Goal: Transaction & Acquisition: Purchase product/service

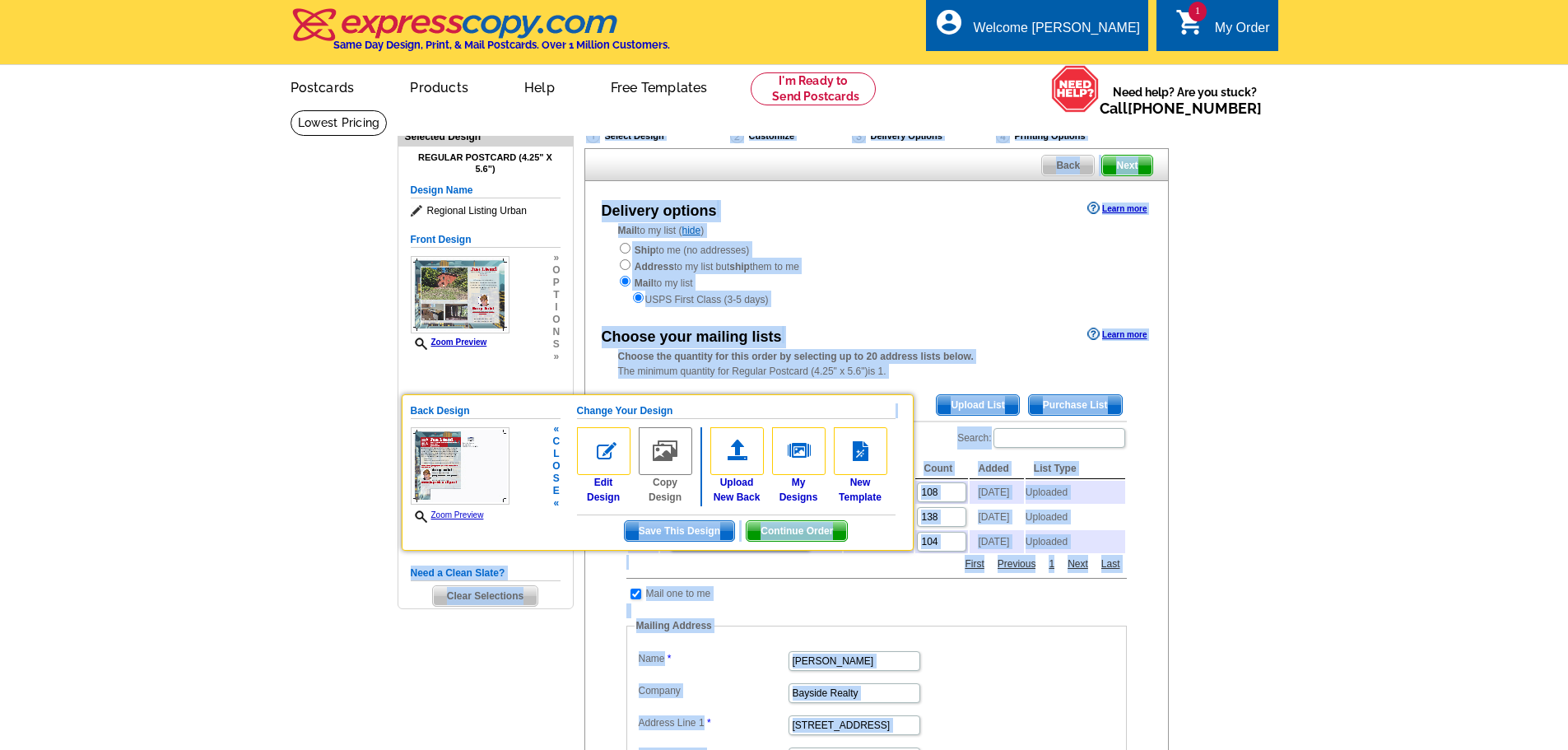
drag, startPoint x: 1225, startPoint y: 233, endPoint x: 835, endPoint y: 511, distance: 478.9
click at [835, 511] on main "Need Help? call 800-260-5887, chat with support, or have our designers make som…" at bounding box center [784, 681] width 1568 height 1145
click at [703, 526] on span "Save This Design" at bounding box center [680, 531] width 109 height 20
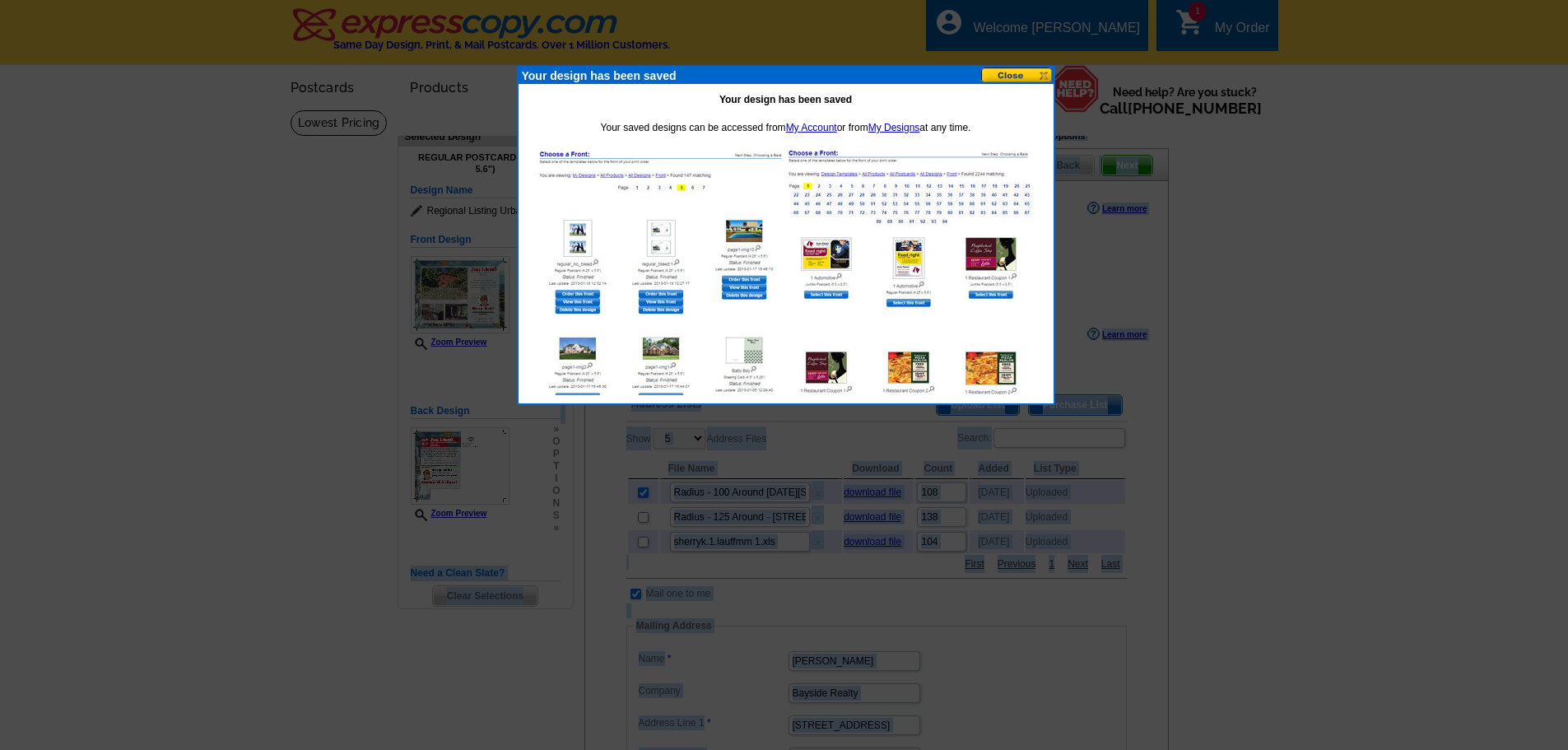
click at [1018, 77] on button at bounding box center [1018, 75] width 72 height 16
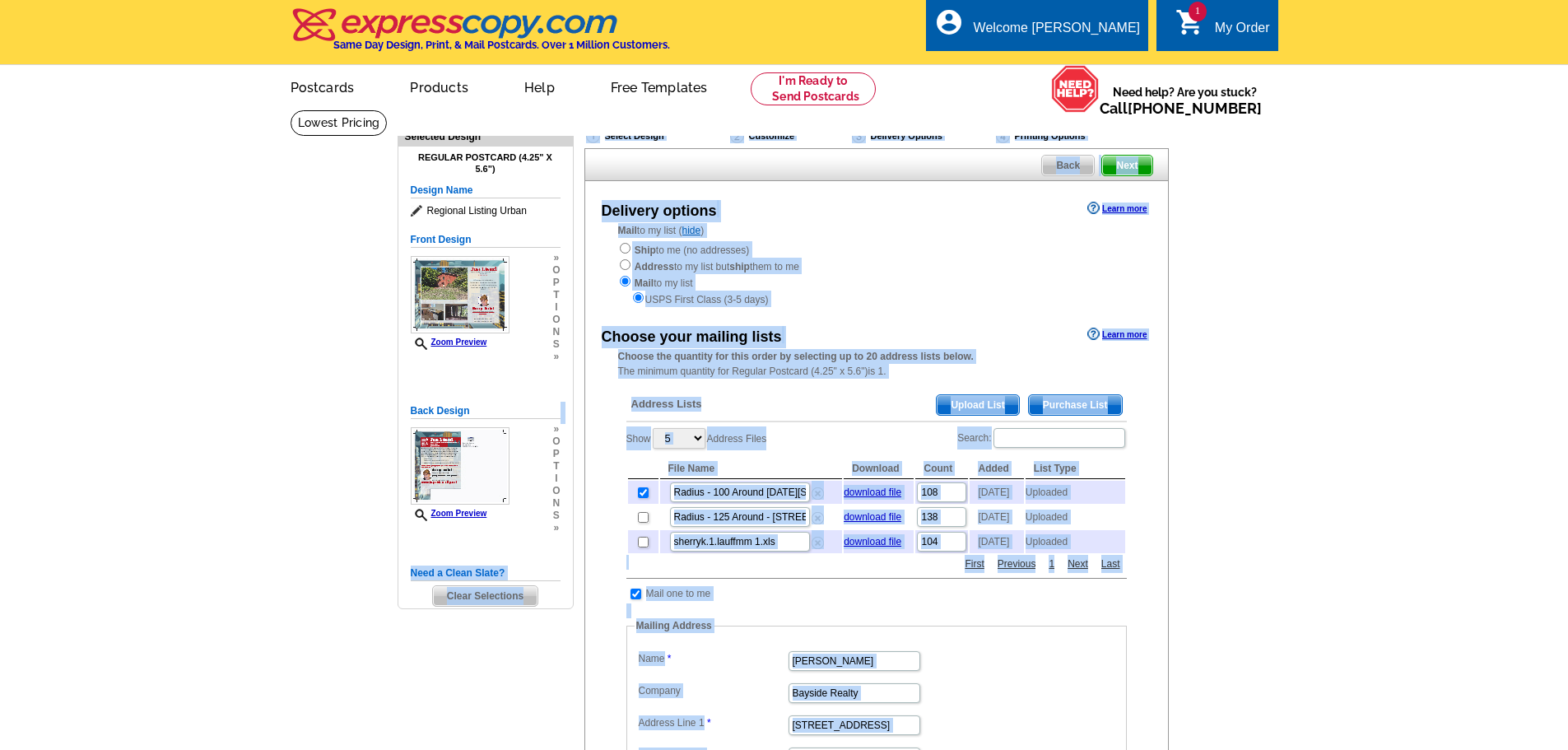
click at [1368, 230] on main "Need Help? call 800-260-5887, chat with support, or have our designers make som…" at bounding box center [784, 681] width 1568 height 1145
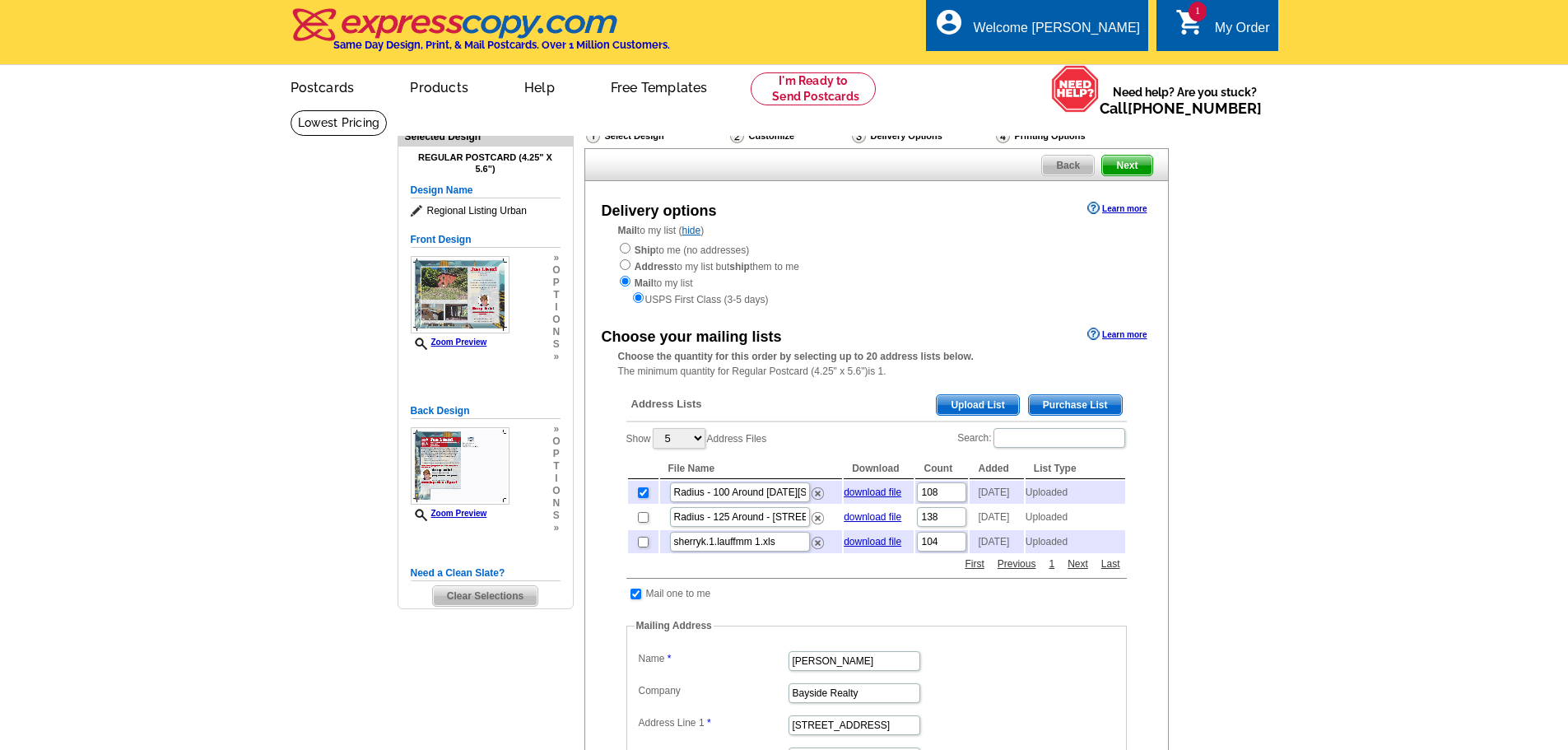
click at [992, 401] on span "Upload List" at bounding box center [977, 405] width 82 height 20
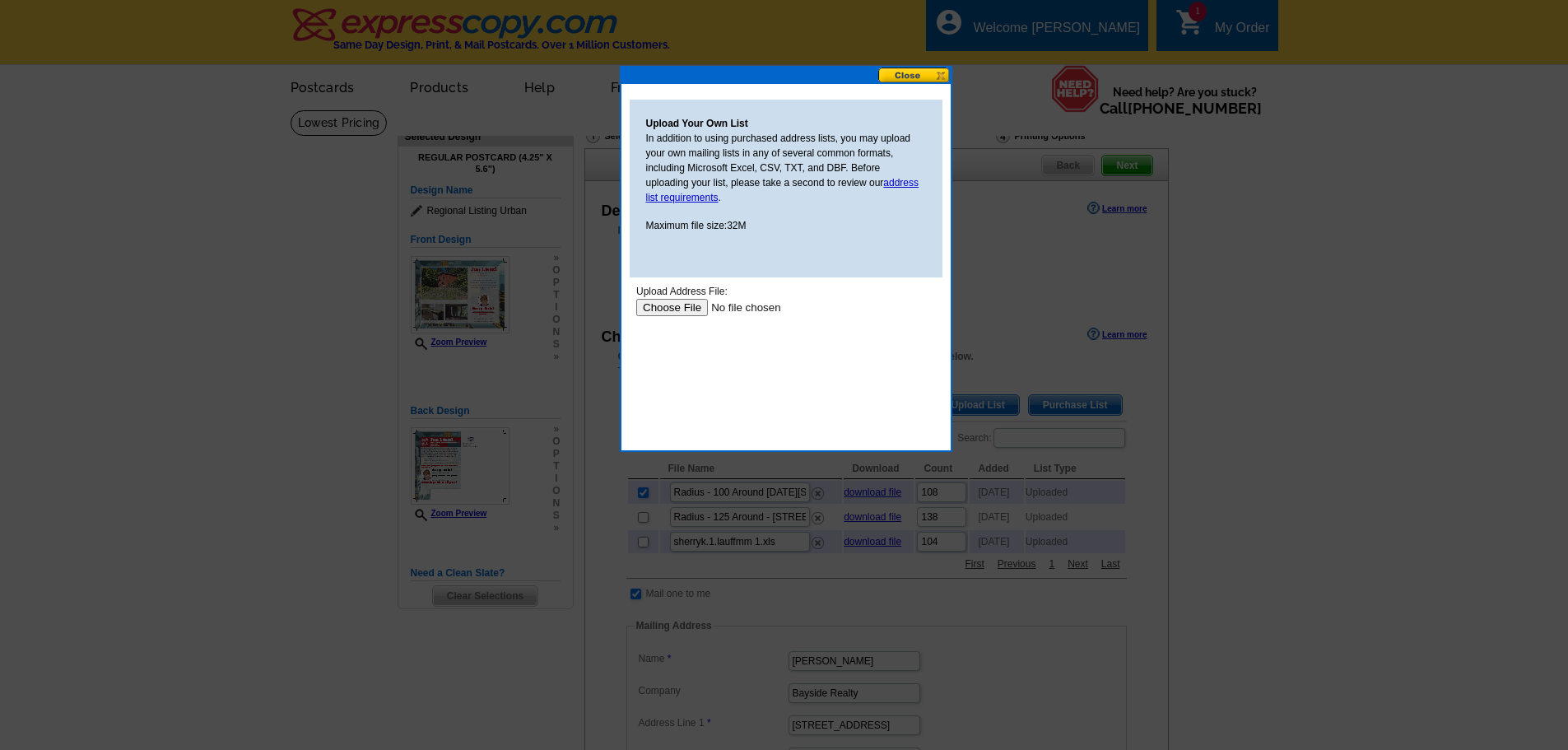
click at [644, 299] on input "file" at bounding box center [739, 307] width 208 height 18
type input "C:\fakepath\100 mailing addresses.pdf"
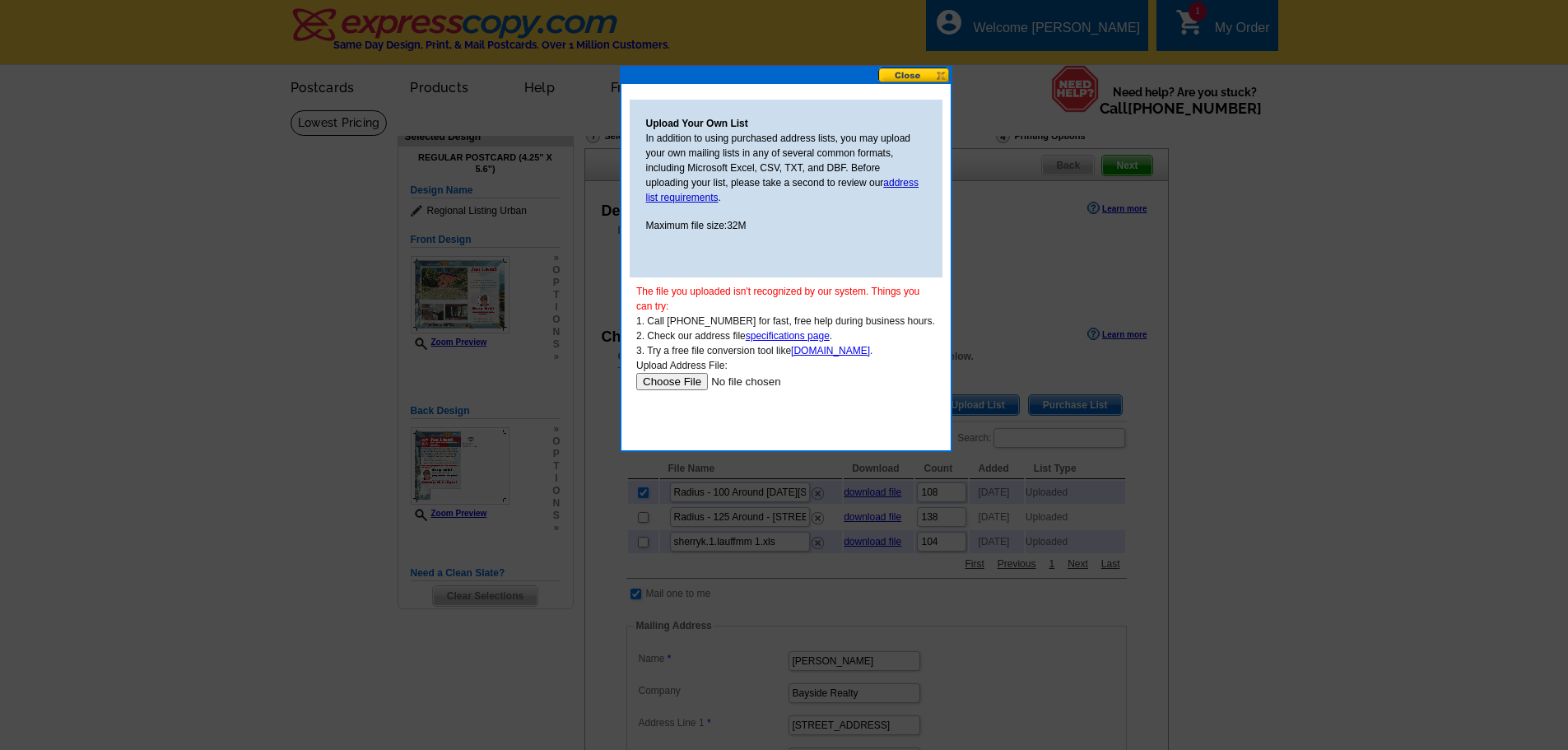
click at [913, 176] on p "In addition to using purchased address lists, you may upload your own mailing l…" at bounding box center [786, 168] width 280 height 74
click at [900, 182] on link "address list requirements" at bounding box center [782, 190] width 273 height 26
click at [943, 72] on button at bounding box center [914, 75] width 72 height 16
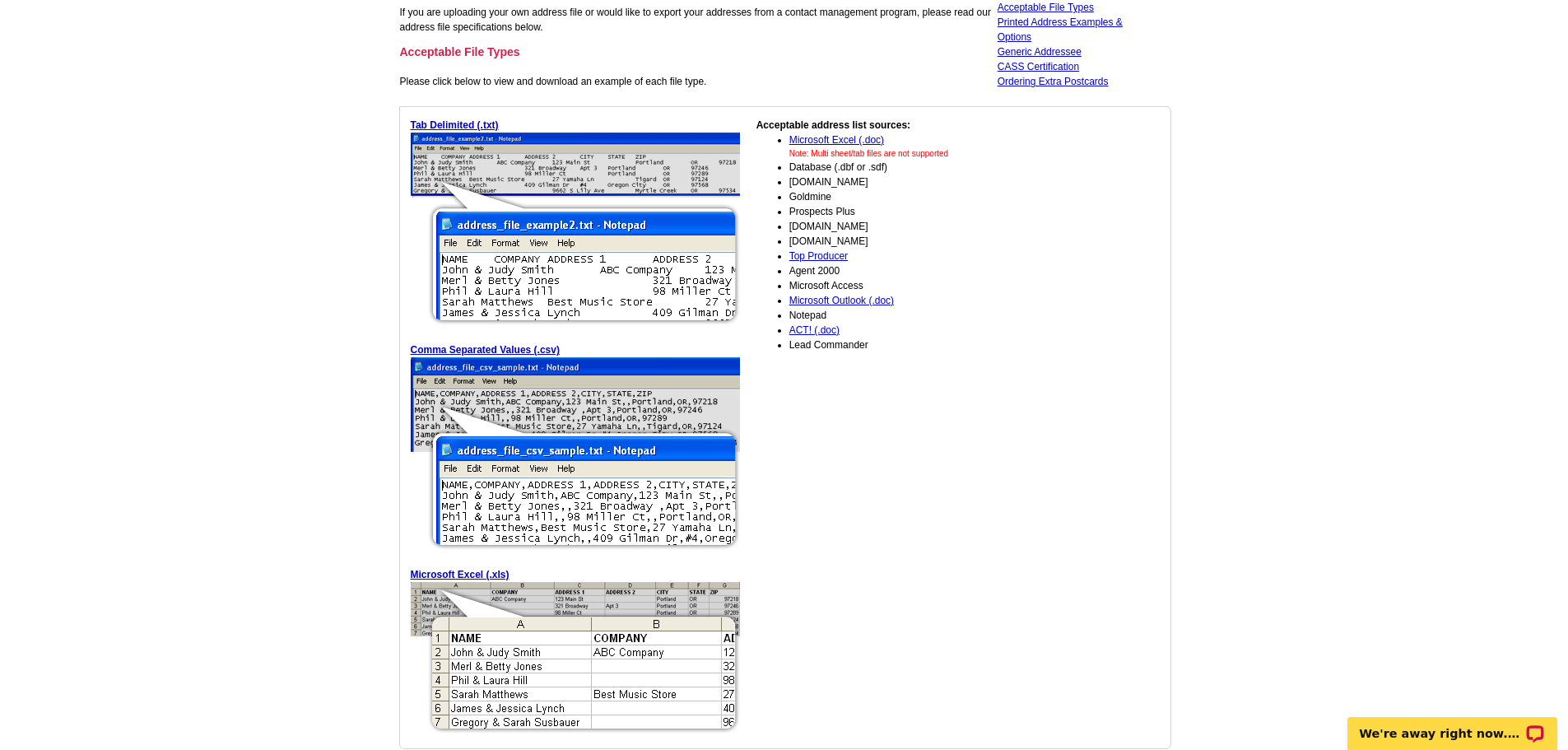
scroll to position [181, 0]
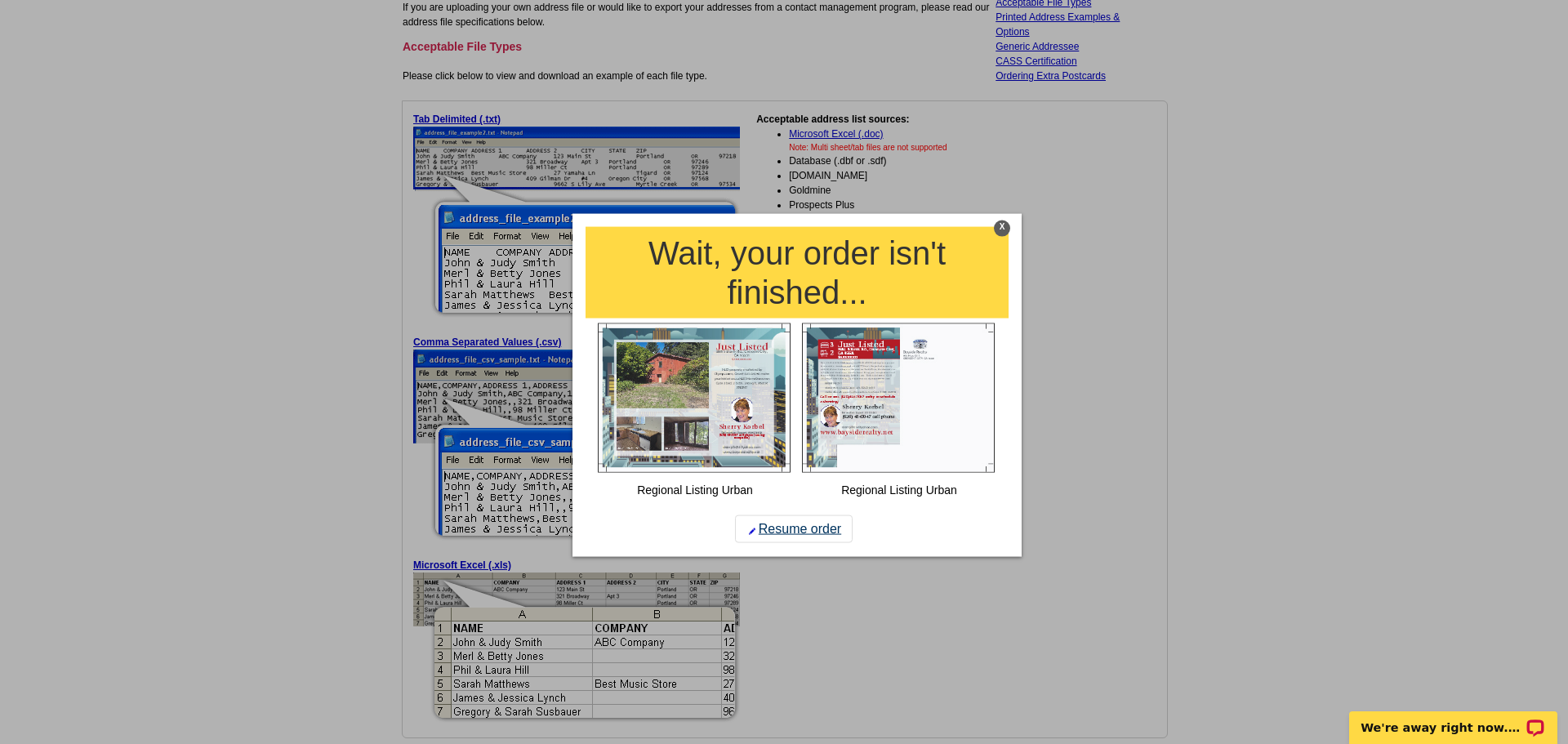
click at [814, 531] on link "Resume order" at bounding box center [794, 528] width 118 height 27
click at [818, 526] on link "Resume order" at bounding box center [794, 528] width 118 height 27
click at [825, 522] on link "Resume order" at bounding box center [794, 528] width 118 height 27
click at [1009, 229] on div "X" at bounding box center [1002, 228] width 17 height 17
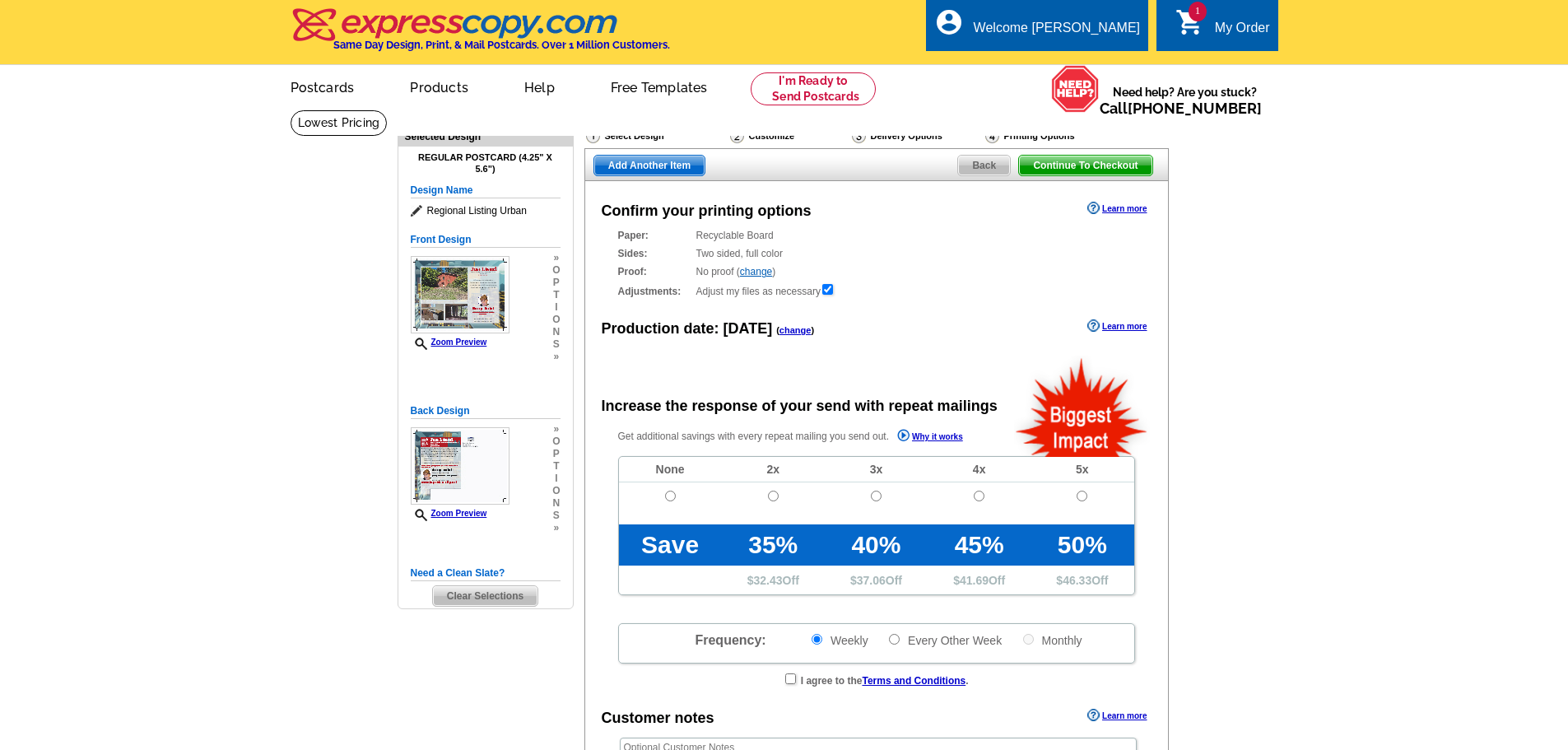
radio input "false"
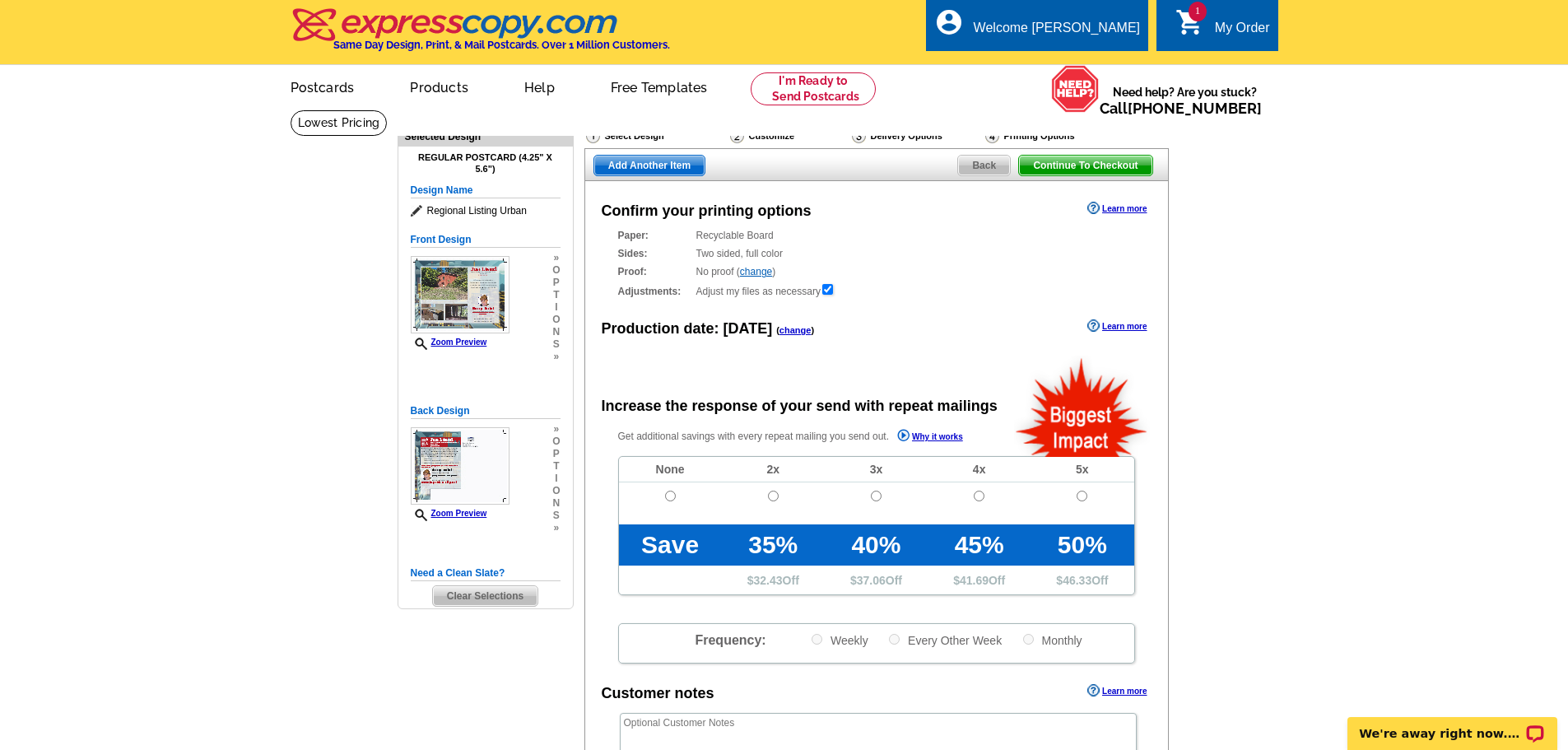
click at [1001, 161] on span "Back" at bounding box center [984, 165] width 52 height 20
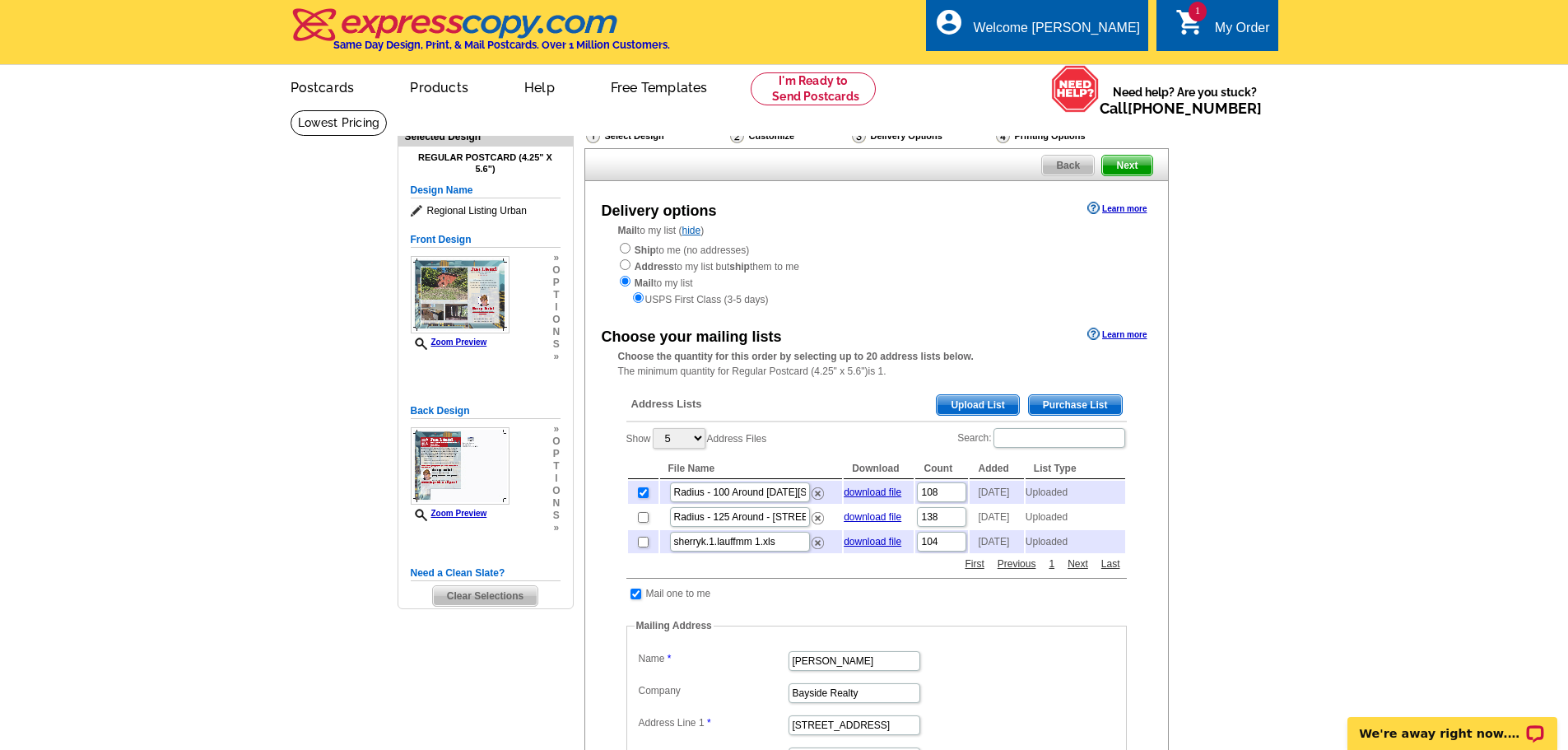
click at [992, 403] on span "Upload List" at bounding box center [977, 405] width 82 height 20
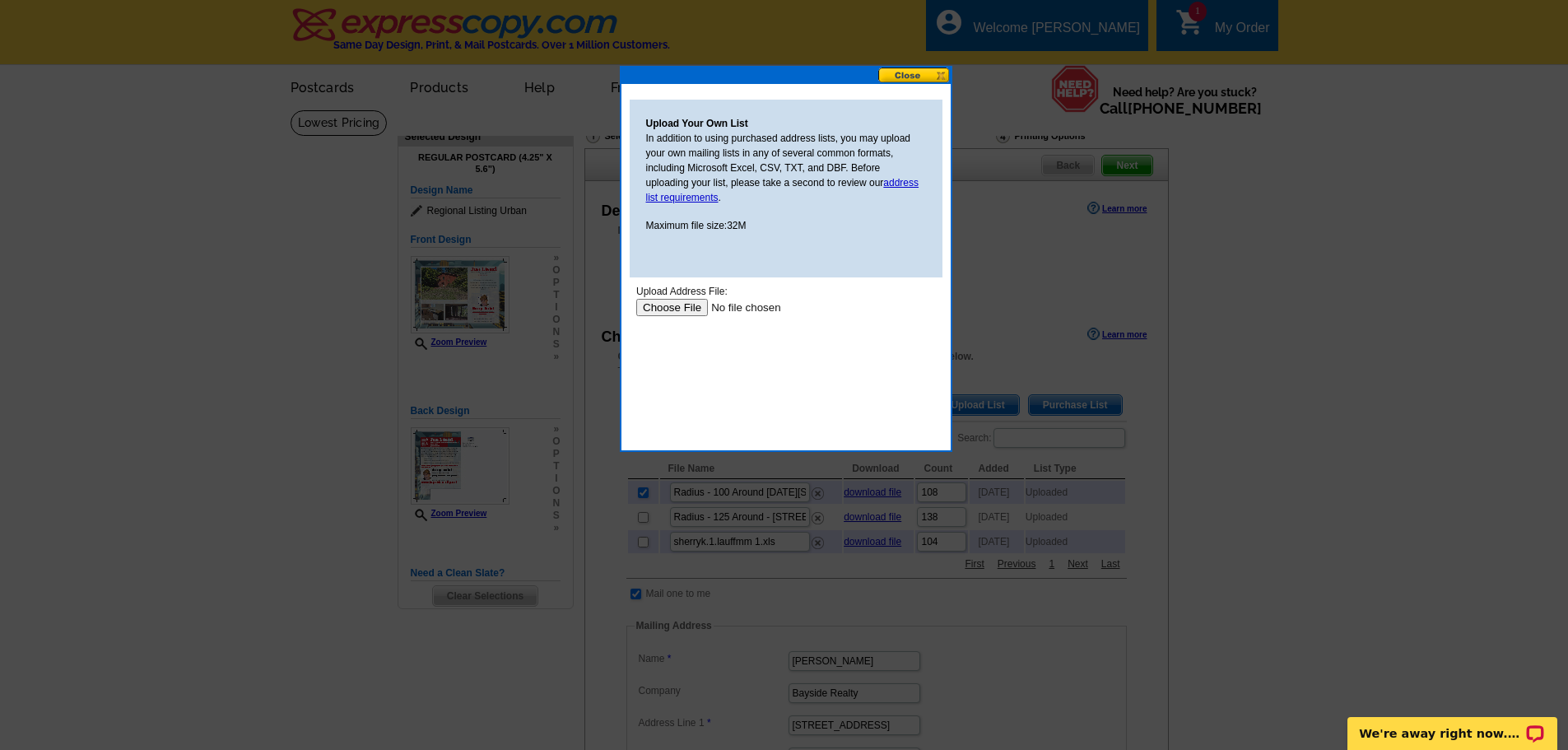
click at [653, 307] on input "file" at bounding box center [739, 307] width 208 height 18
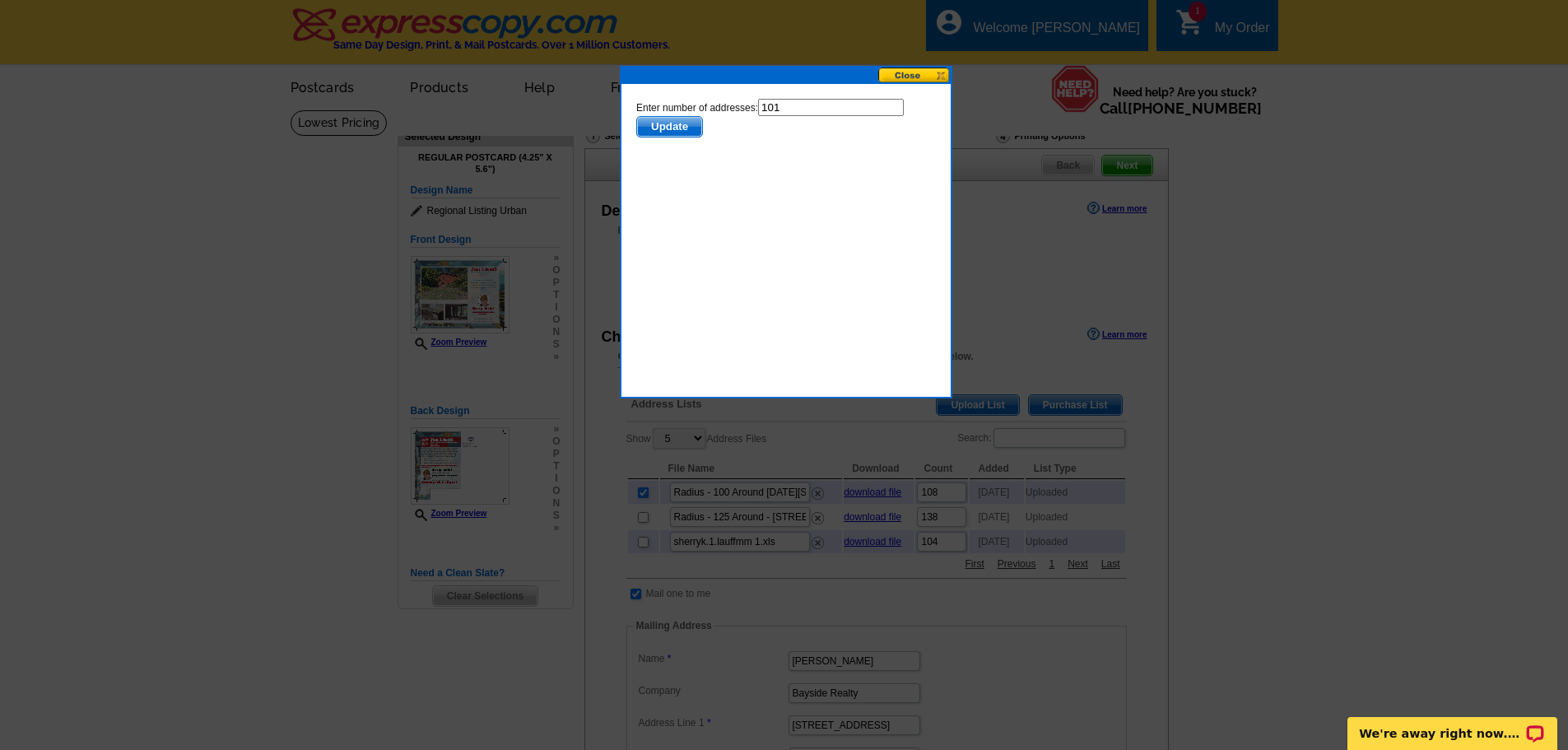
click at [690, 124] on span "Update" at bounding box center [668, 127] width 65 height 20
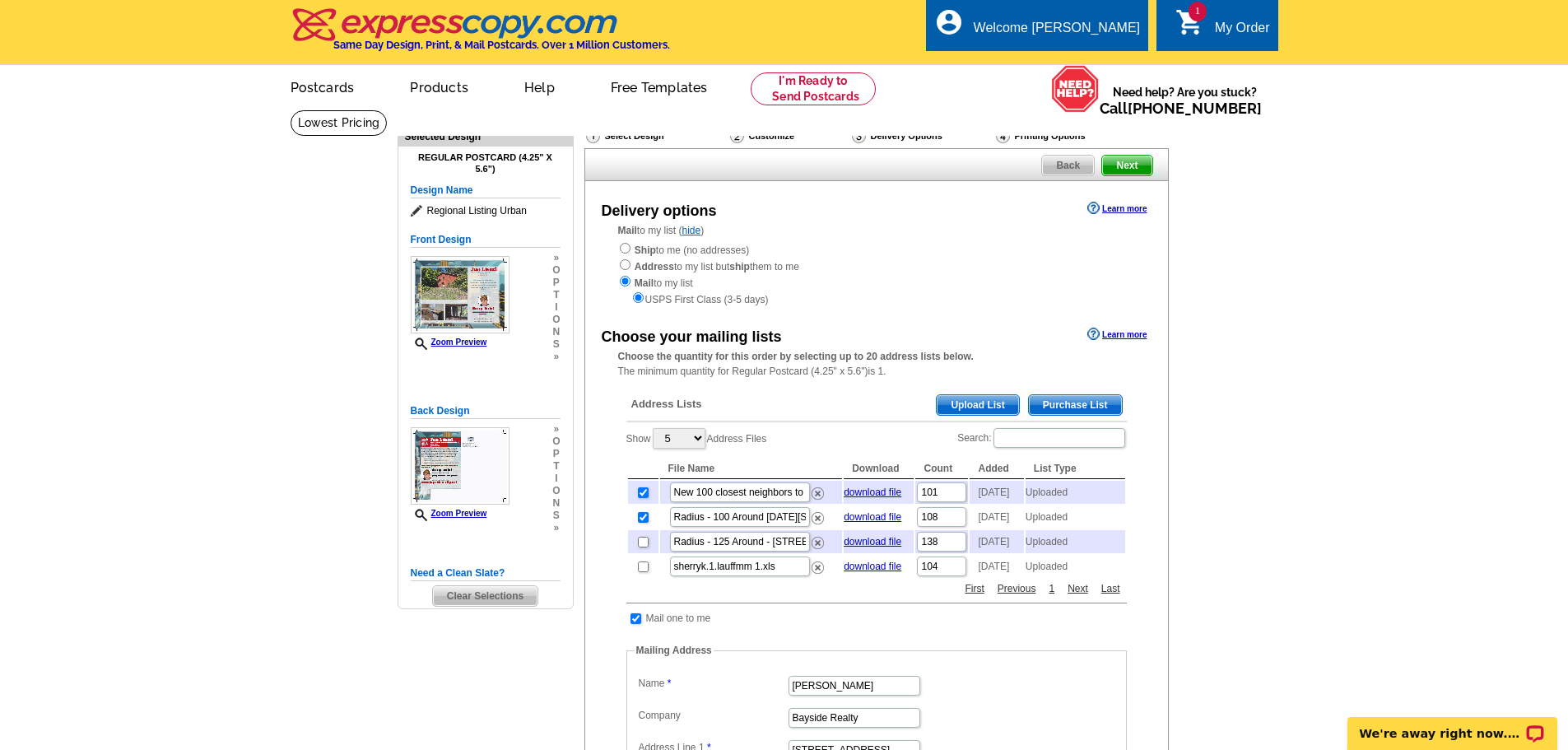
click at [1142, 161] on span "Next" at bounding box center [1127, 165] width 50 height 20
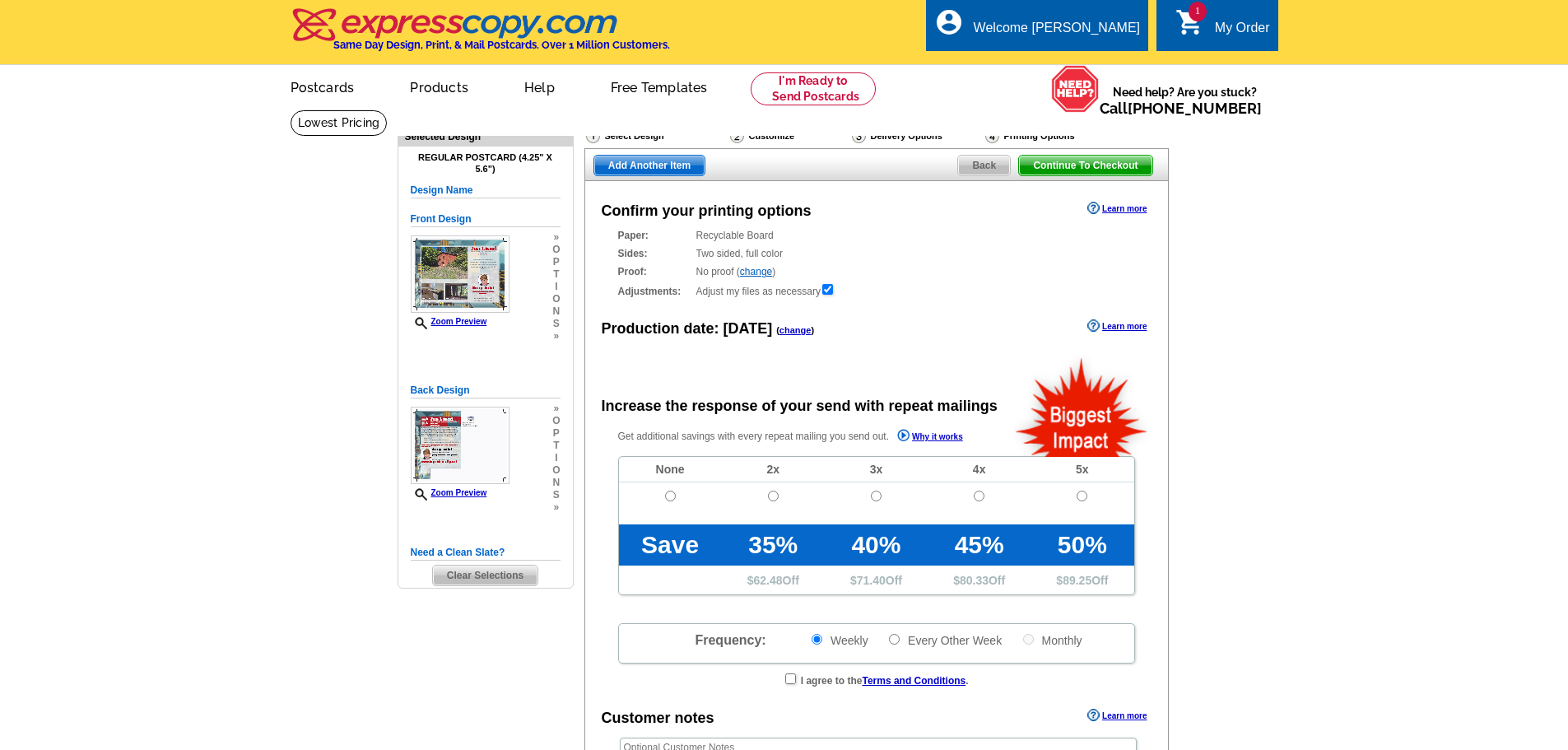
radio input "false"
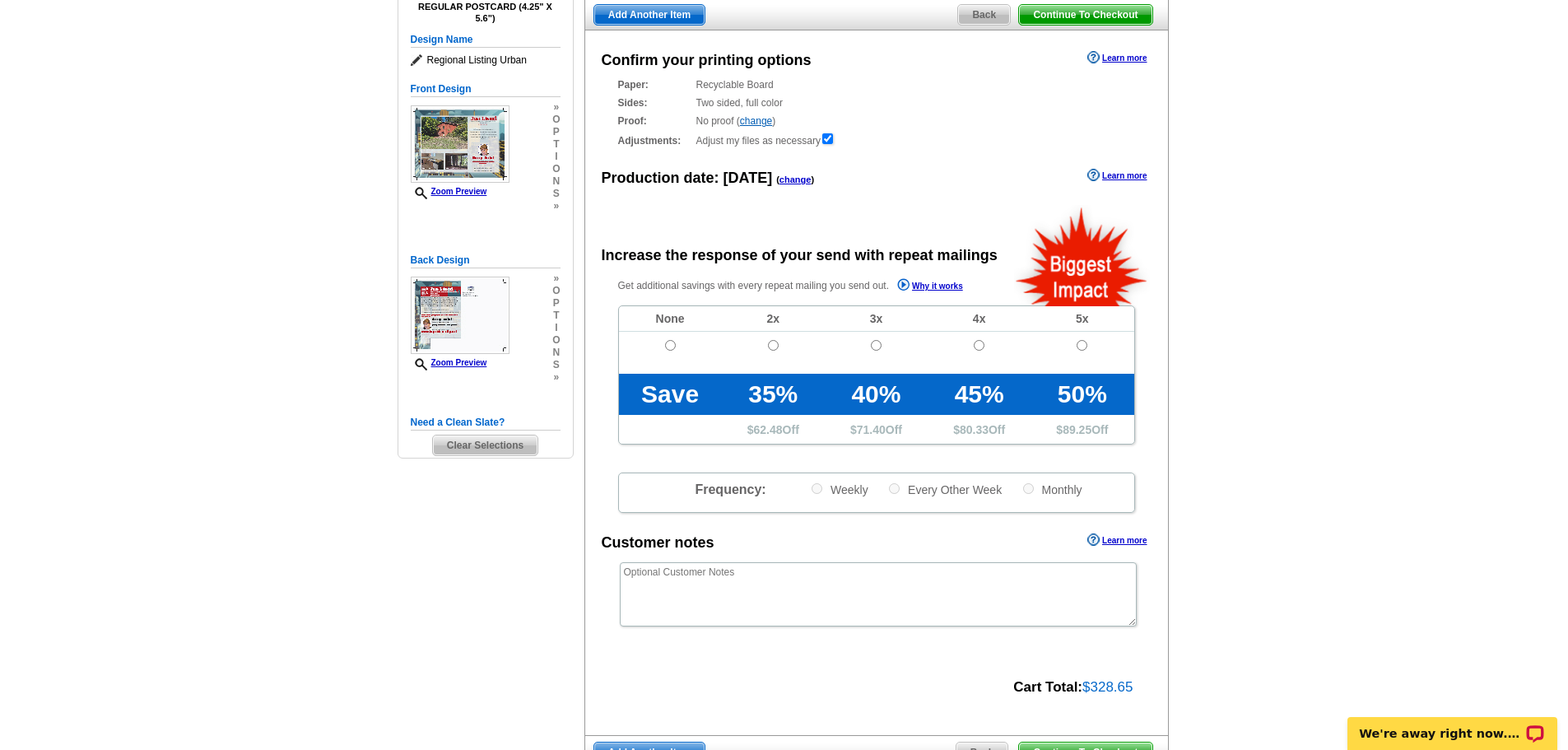
scroll to position [145, 0]
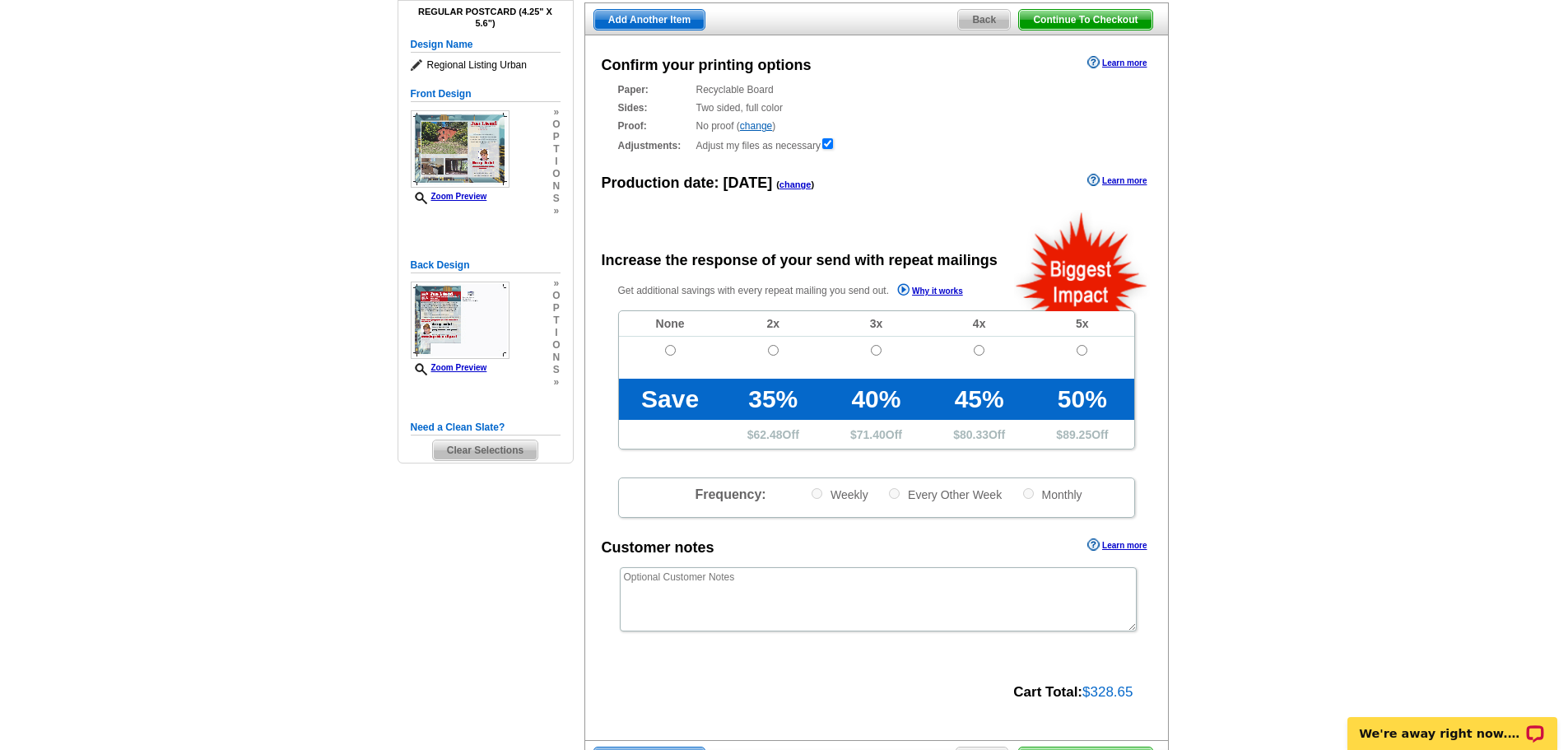
drag, startPoint x: 1564, startPoint y: 165, endPoint x: 1565, endPoint y: 138, distance: 27.0
click at [1565, 138] on main "Need Help? call [PHONE_NUMBER], chat with support, or have our designers make s…" at bounding box center [784, 411] width 1568 height 894
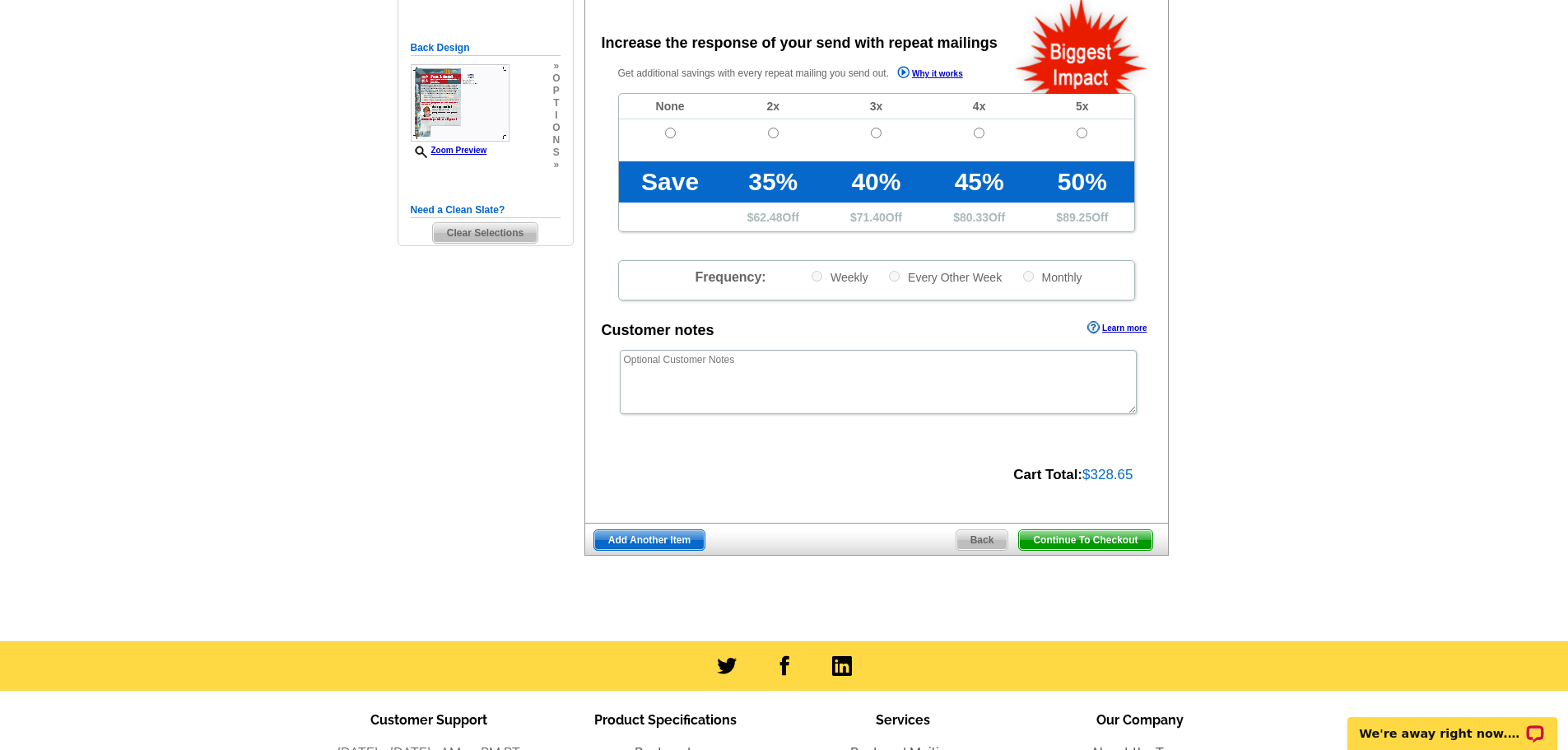
scroll to position [500, 0]
